Goal: Check status

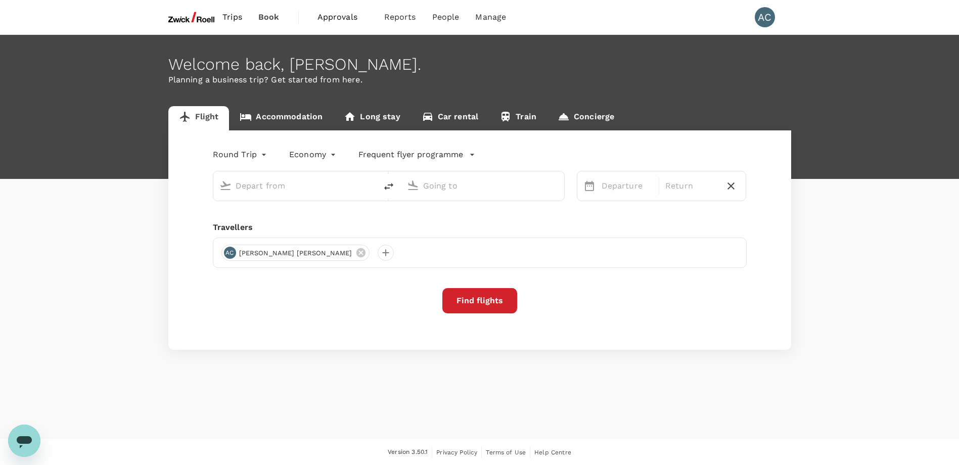
click at [264, 19] on span "Book" at bounding box center [268, 17] width 21 height 12
type input "Singapore Changi (SIN)"
type input "Soekarno-Hatta Intl (CGK)"
click at [227, 15] on span "Trips" at bounding box center [232, 17] width 20 height 12
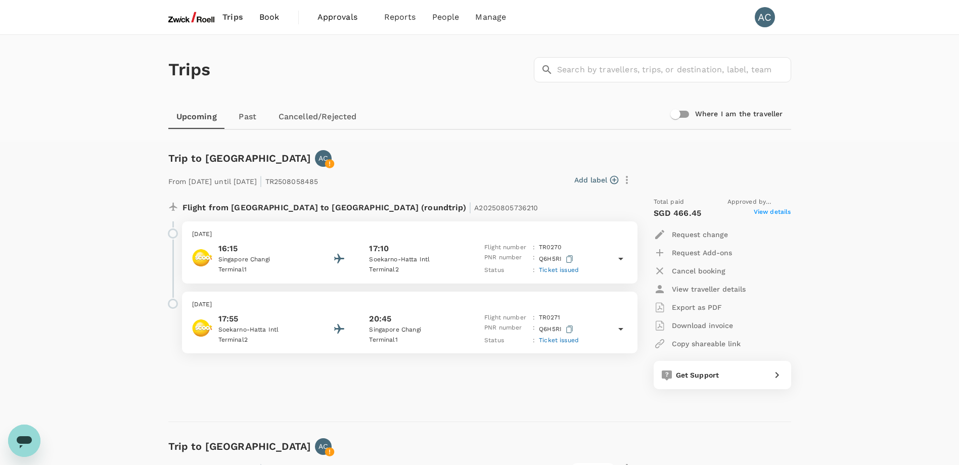
click at [486, 332] on p "PNR number" at bounding box center [506, 329] width 44 height 13
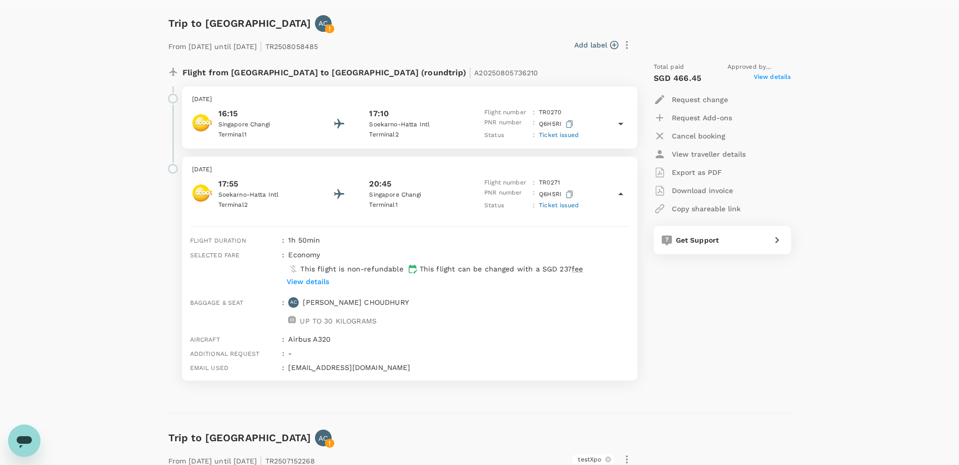
scroll to position [152, 0]
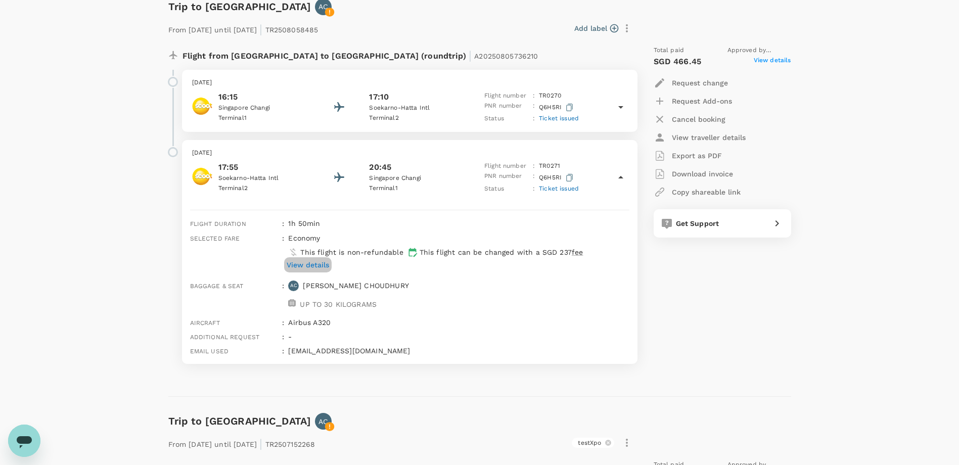
click at [308, 268] on p "View details" at bounding box center [308, 265] width 42 height 10
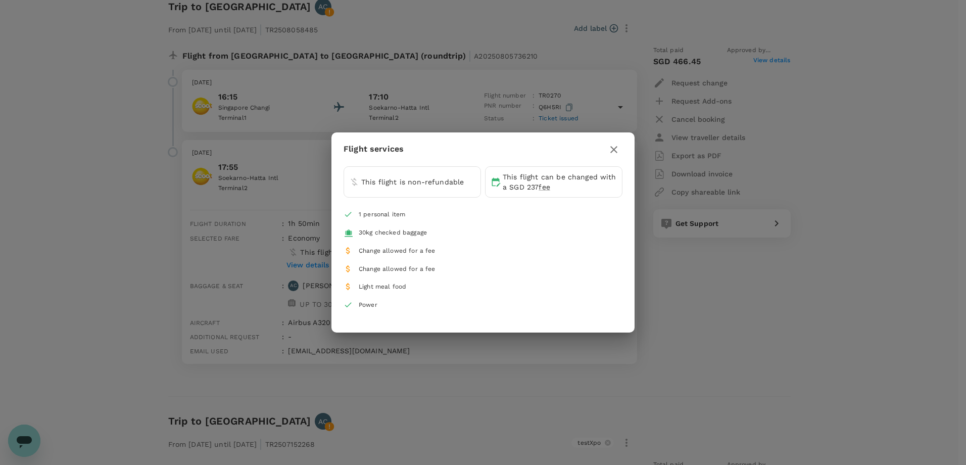
click at [21, 245] on div "Flight services This flight is non-refundable This flight can be changed with a…" at bounding box center [483, 232] width 966 height 465
